Goal: Complete application form

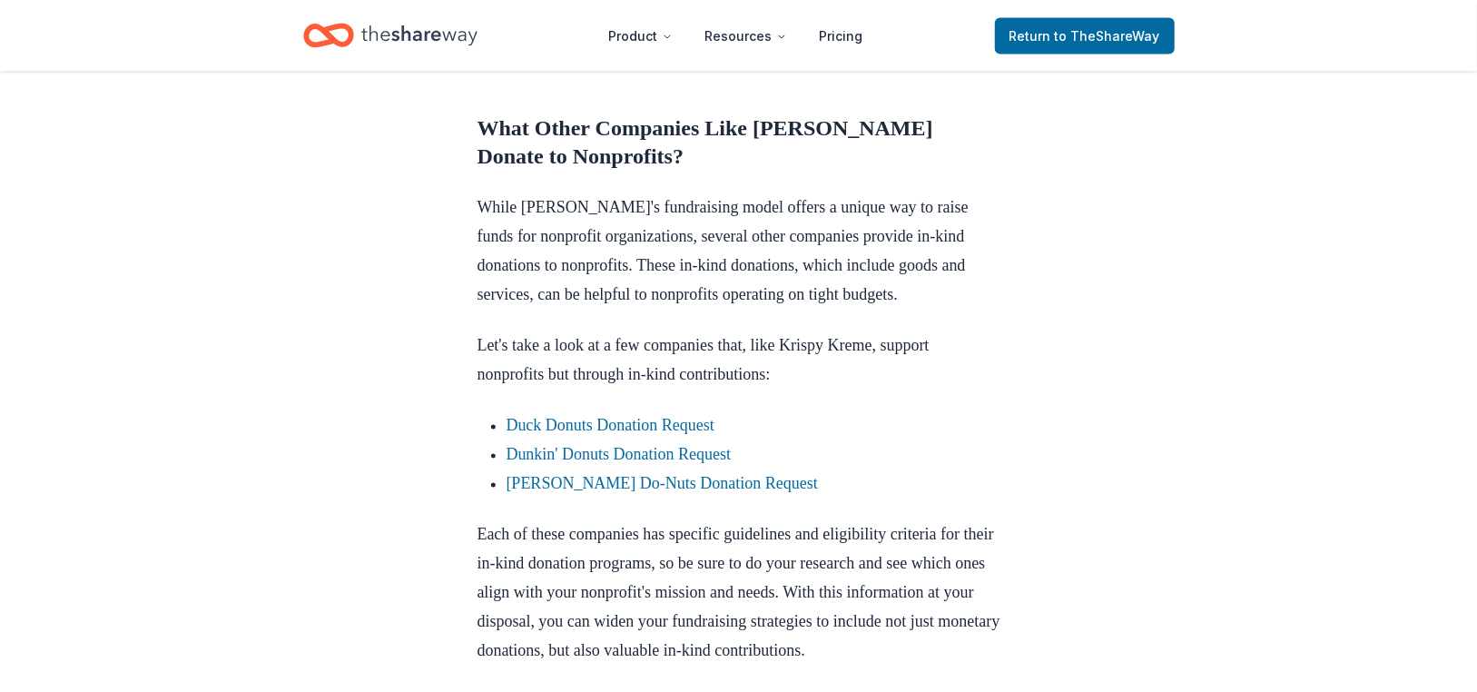
scroll to position [1997, 0]
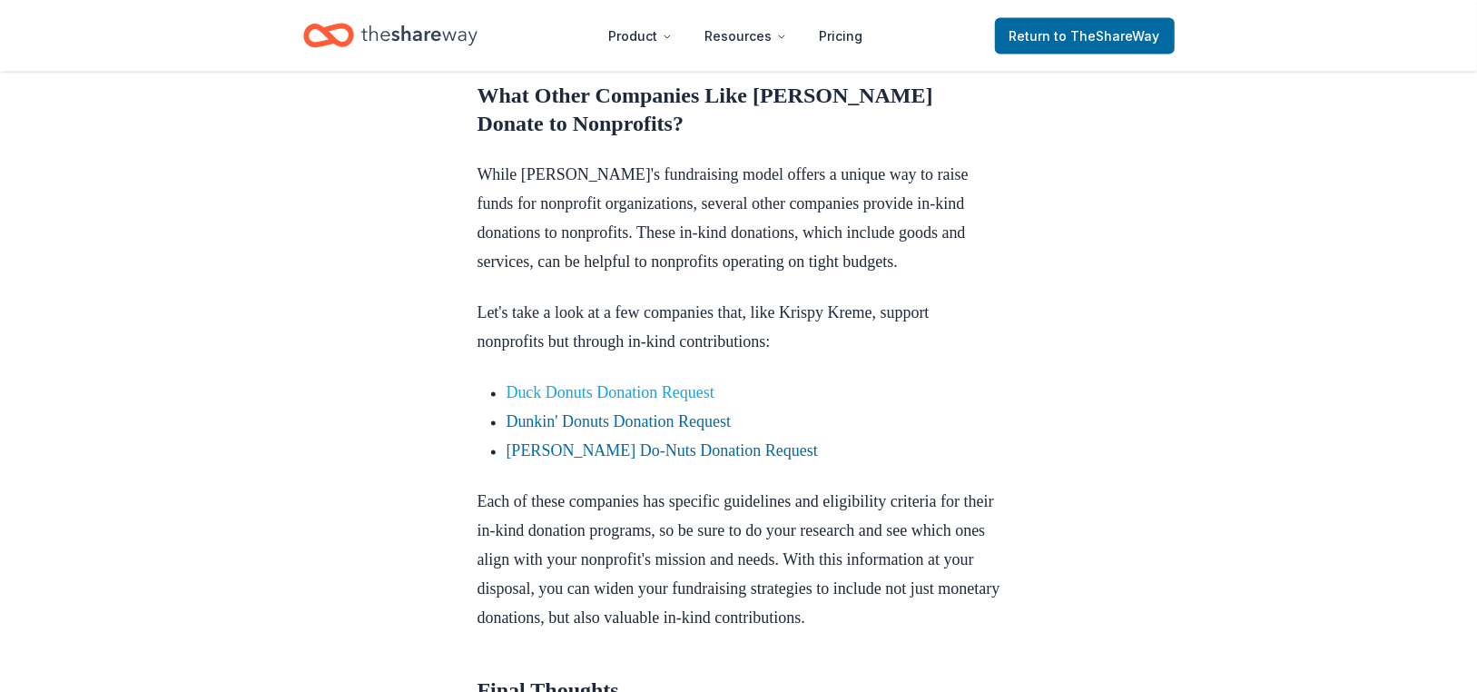
click at [714, 402] on link "Duck Donuts Donation Request" at bounding box center [611, 393] width 208 height 18
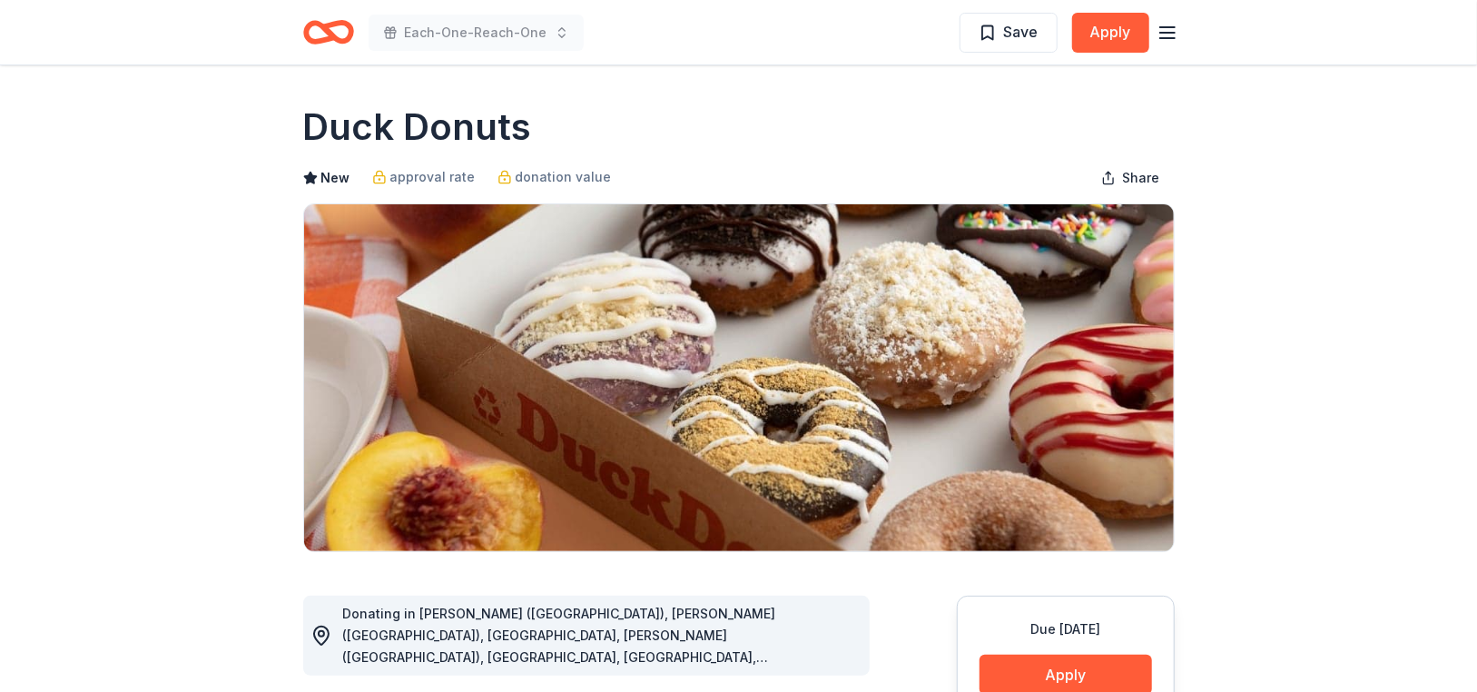
click at [1164, 29] on icon "button" at bounding box center [1168, 33] width 22 height 22
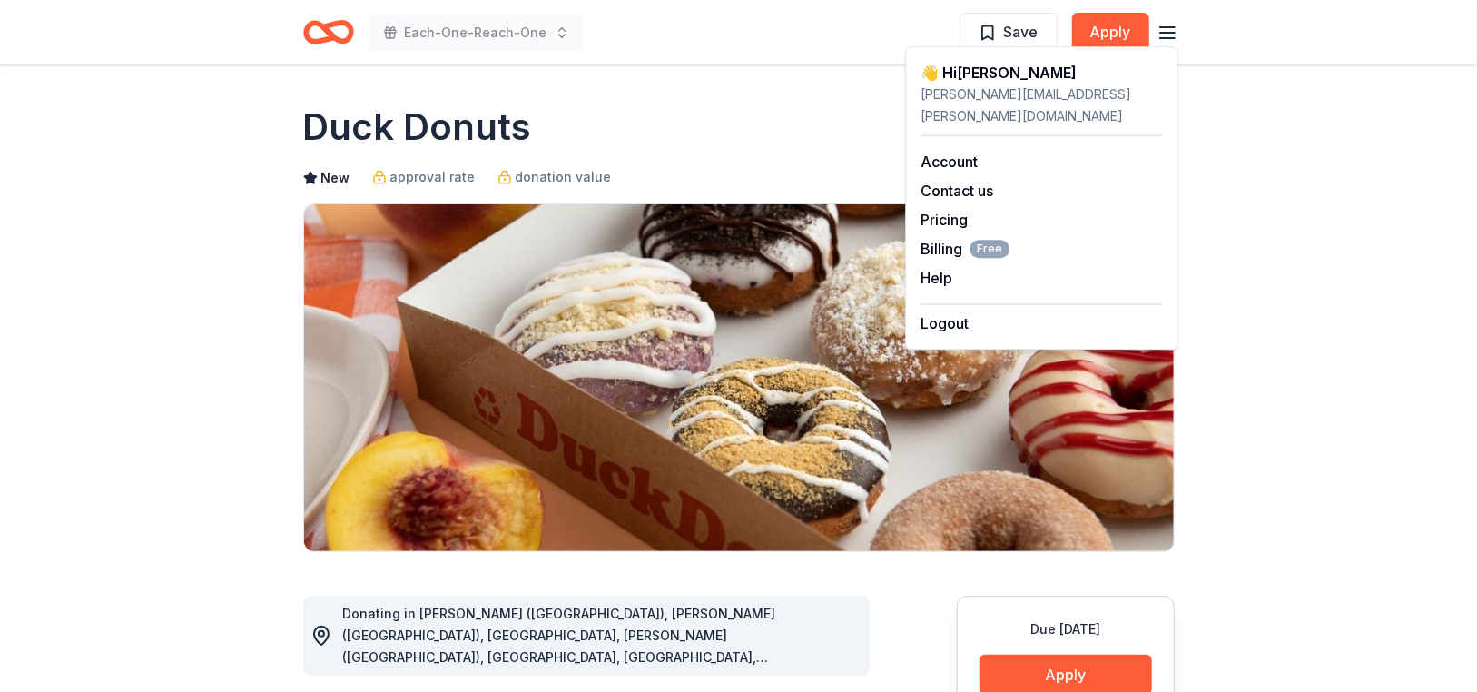
click at [1164, 29] on icon "button" at bounding box center [1168, 33] width 22 height 22
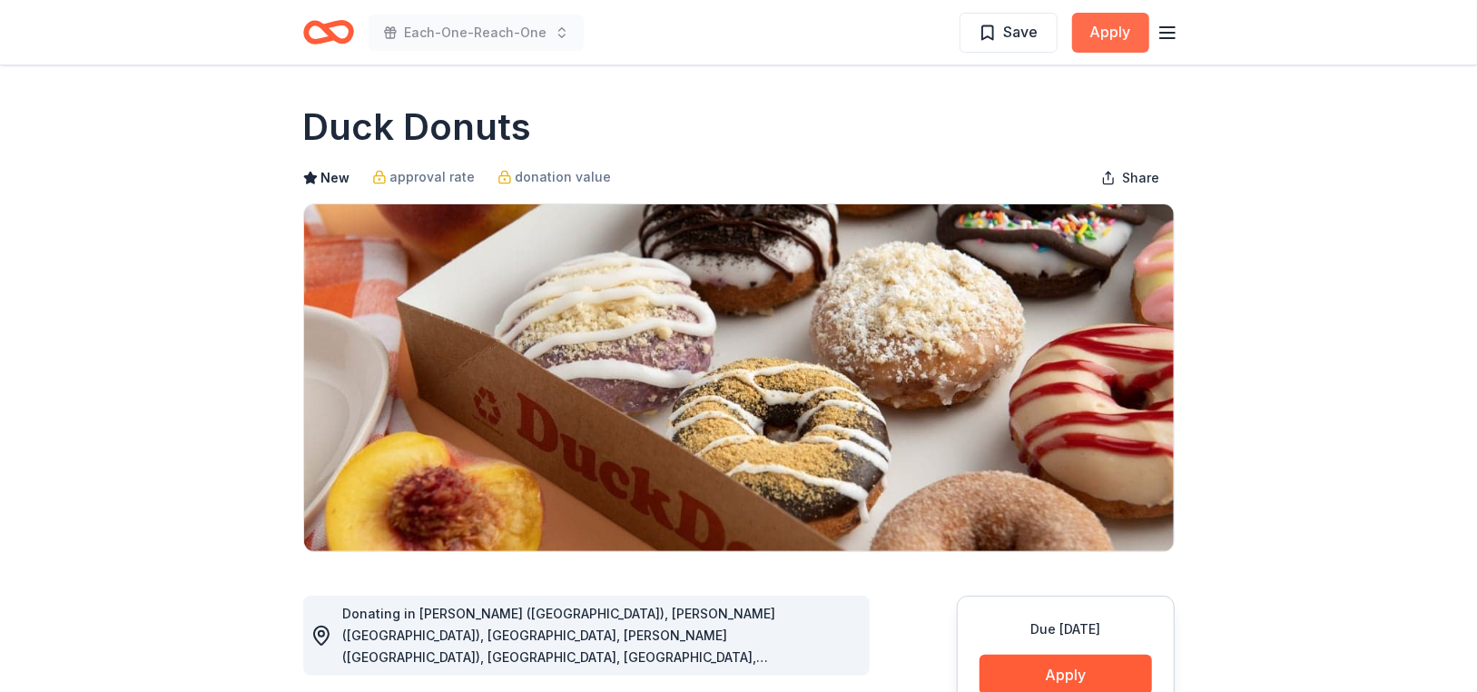
click at [1128, 30] on button "Apply" at bounding box center [1110, 33] width 77 height 40
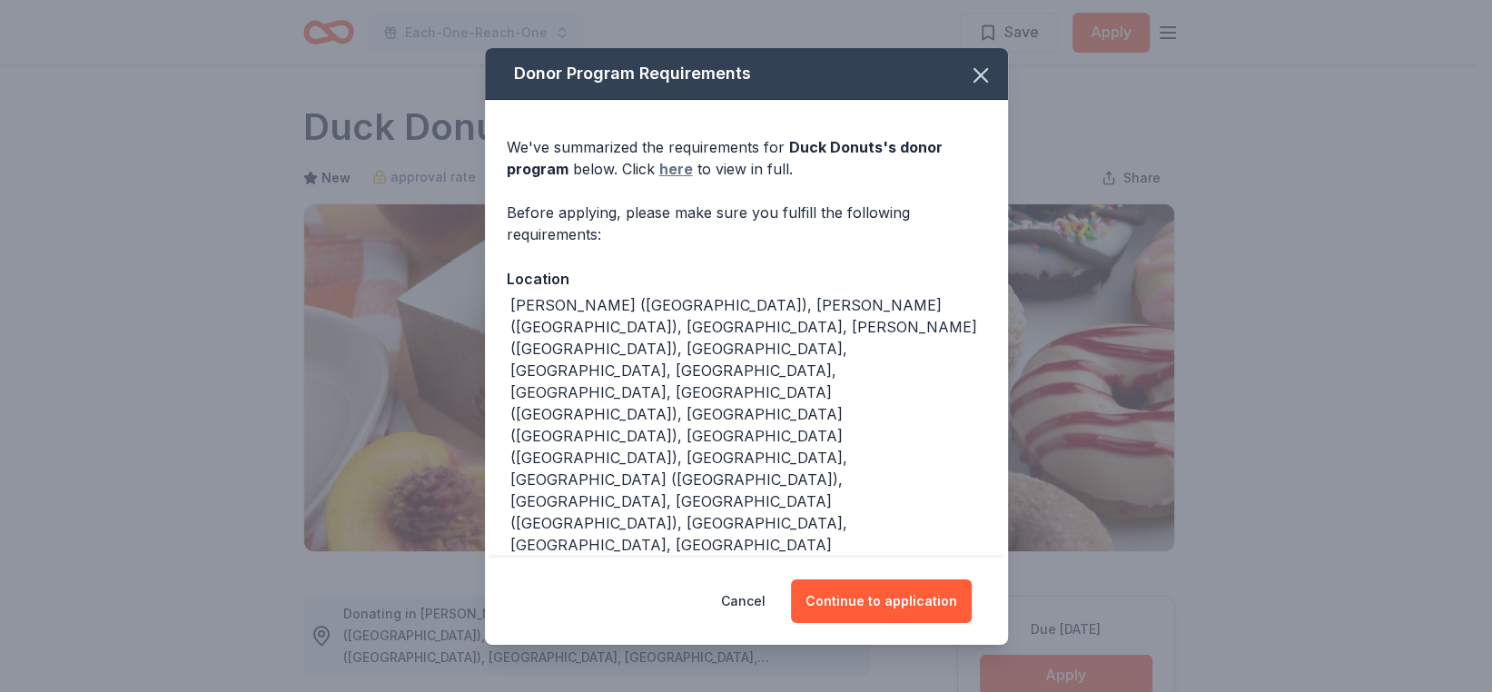
click at [668, 180] on link "here" at bounding box center [676, 169] width 34 height 22
click at [912, 579] on button "Continue to application" at bounding box center [881, 601] width 181 height 44
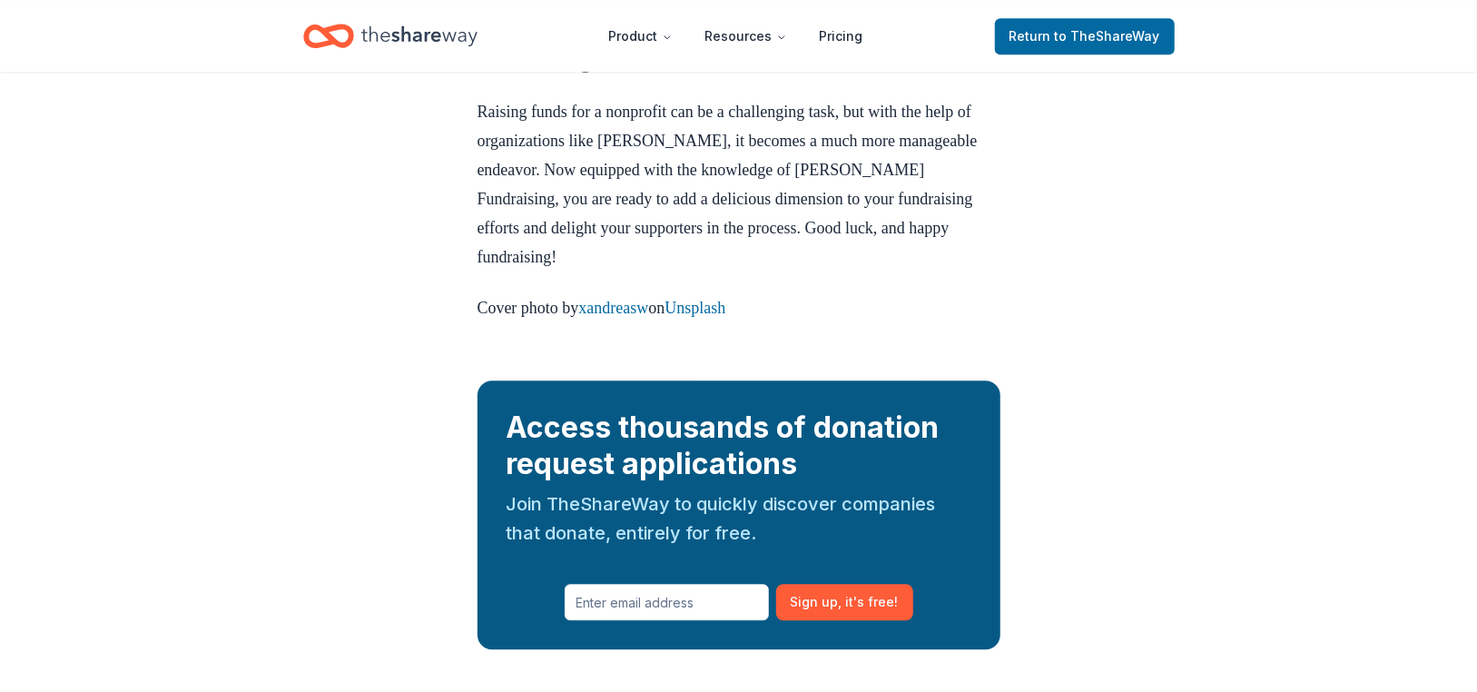
scroll to position [2633, 0]
